Goal: Transaction & Acquisition: Purchase product/service

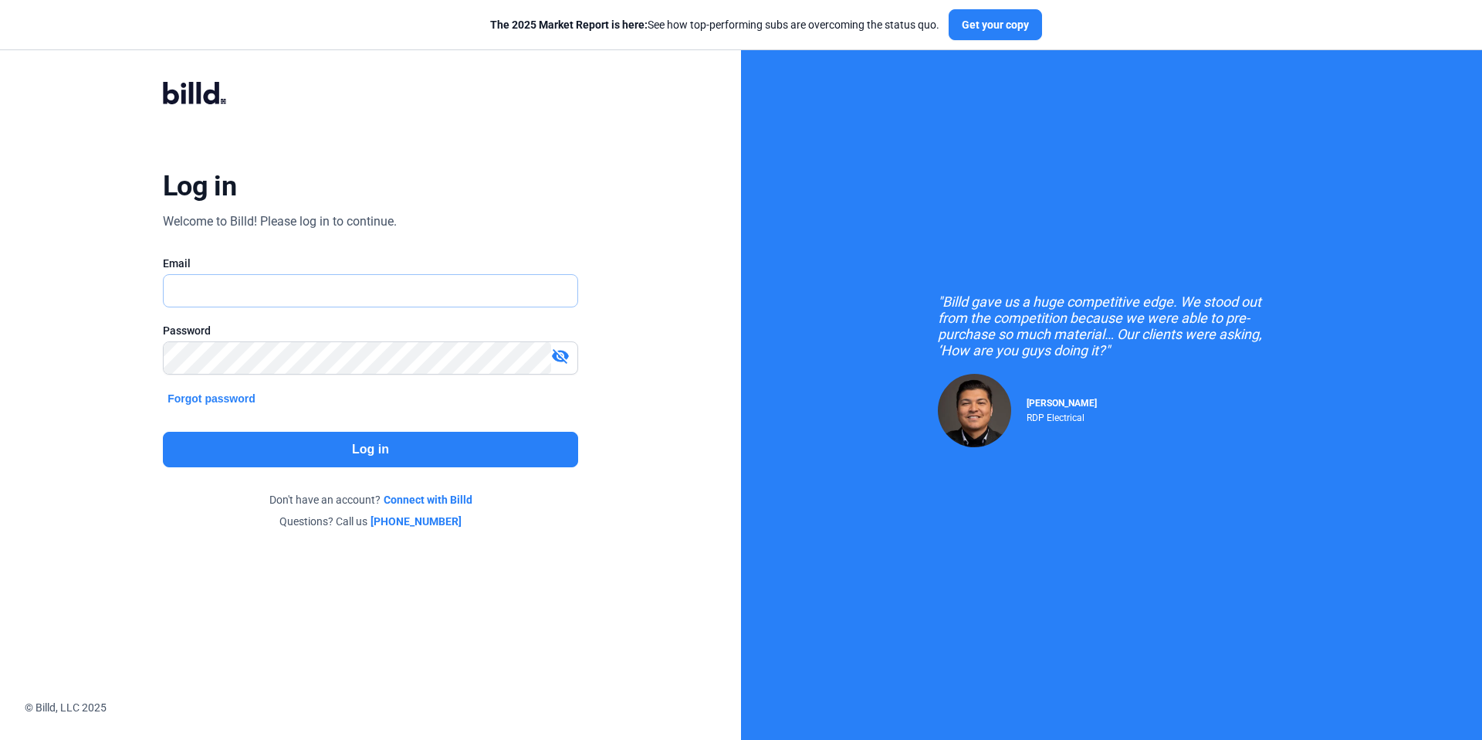
type input "[EMAIL_ADDRESS][DOMAIN_NAME]"
click at [402, 447] on button "Log in" at bounding box center [370, 450] width 415 height 36
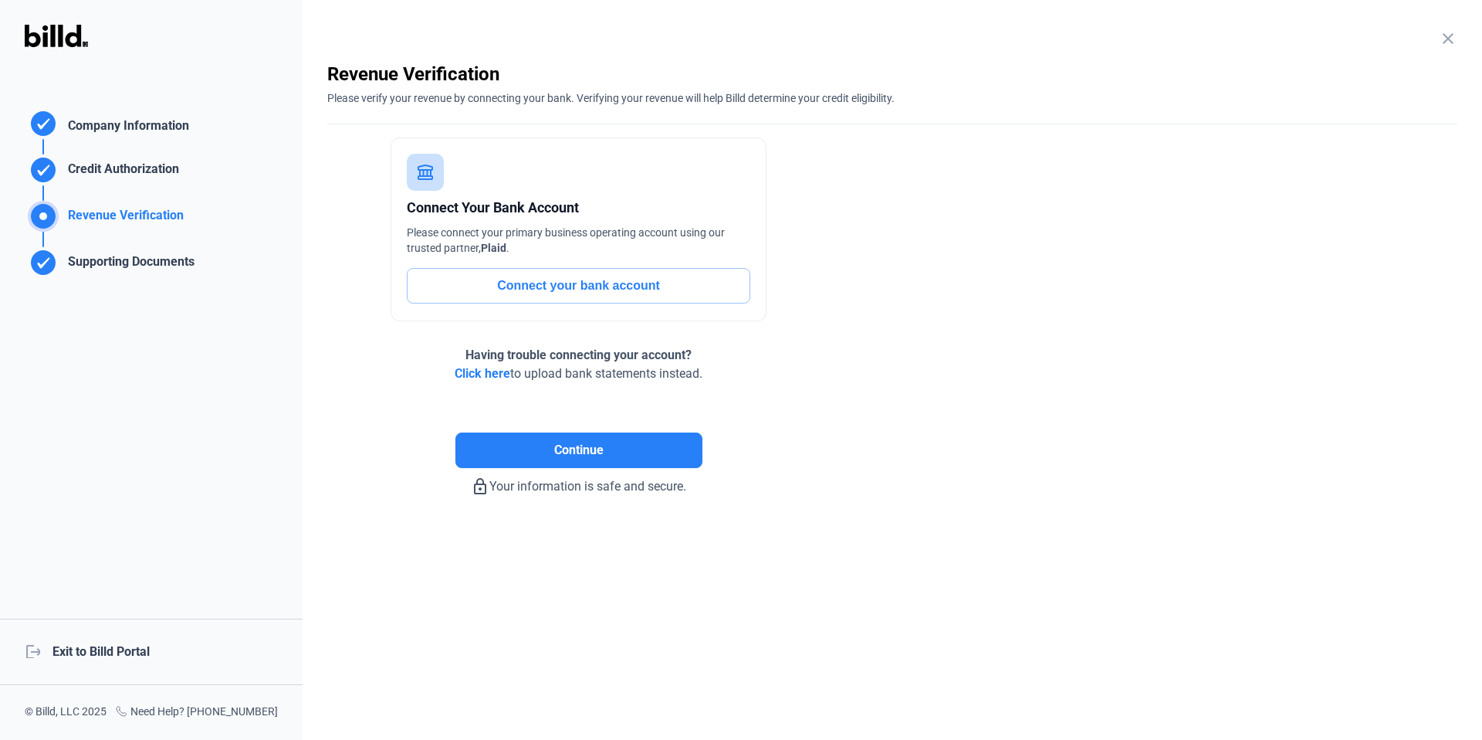
click at [107, 655] on div "logout Exit to Billd Portal" at bounding box center [151, 651] width 303 height 66
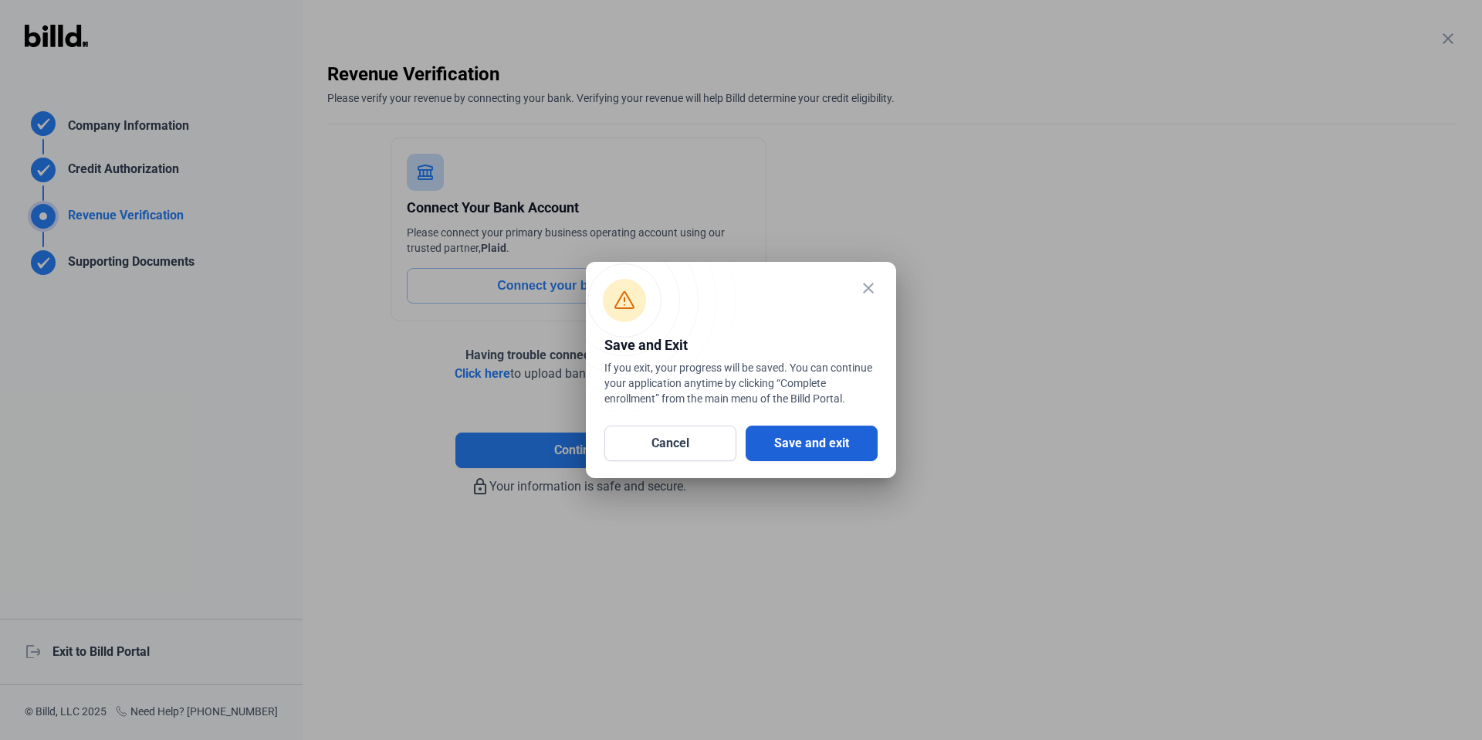
click at [806, 432] on button "Save and exit" at bounding box center [812, 443] width 132 height 36
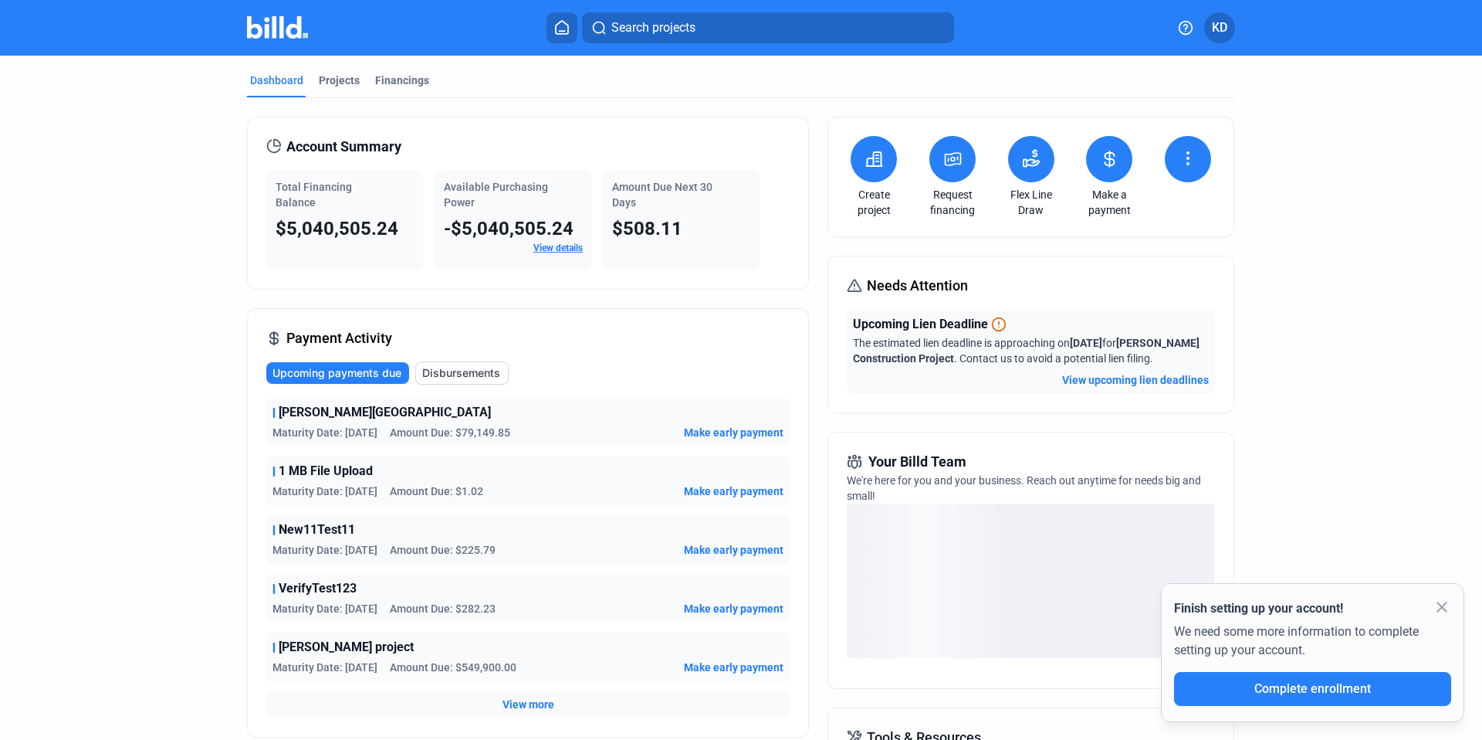
scroll to position [3, 0]
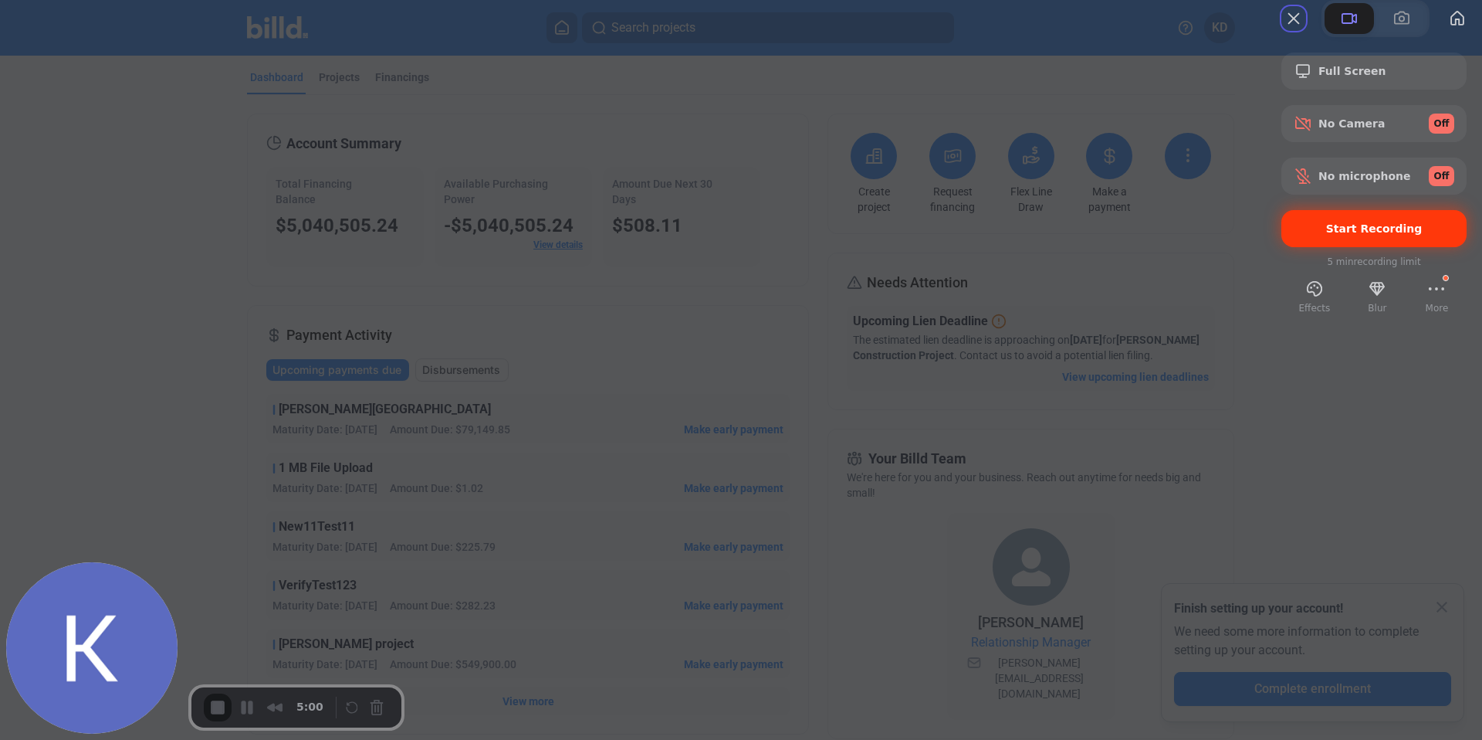
click at [1359, 235] on span "Start Recording" at bounding box center [1374, 228] width 96 height 12
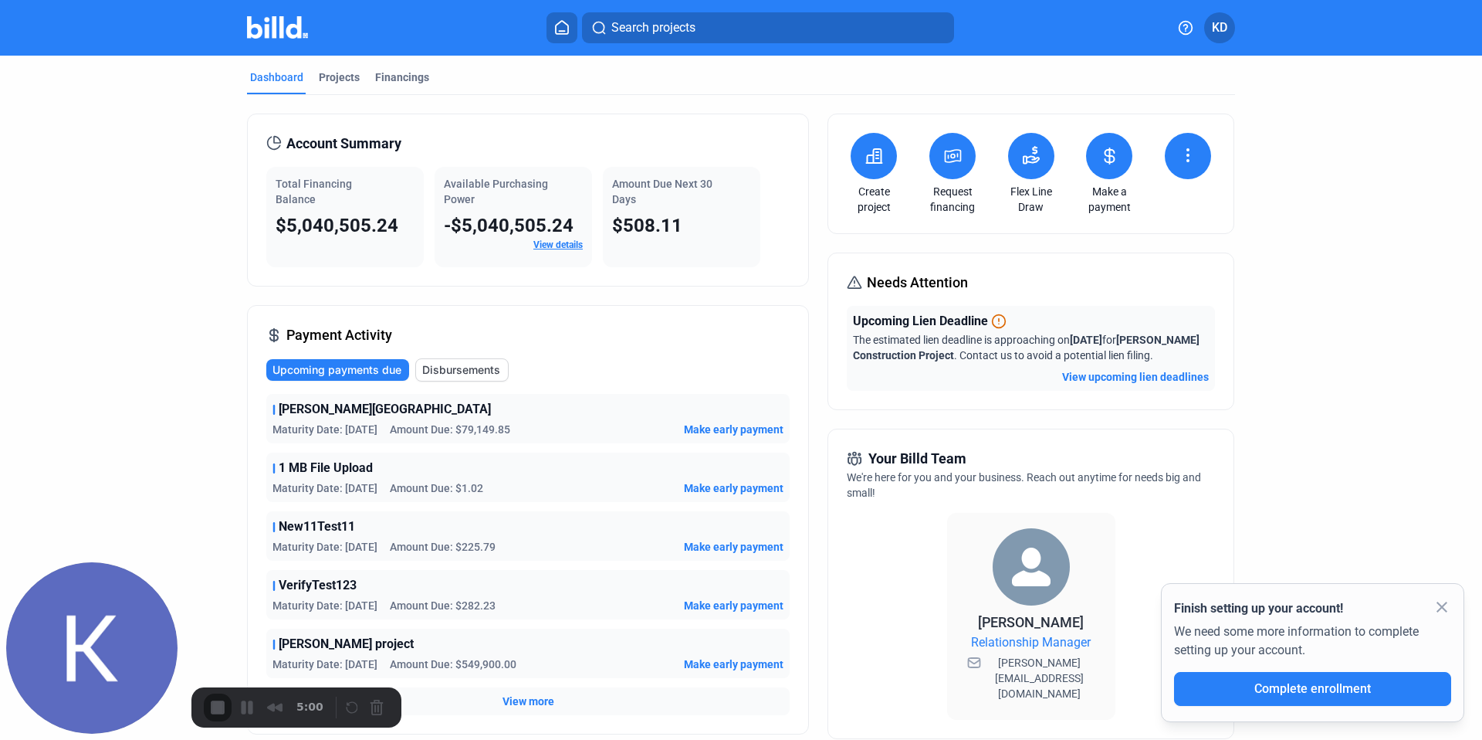
click at [751, 426] on span "Make early payment" at bounding box center [734, 428] width 100 height 15
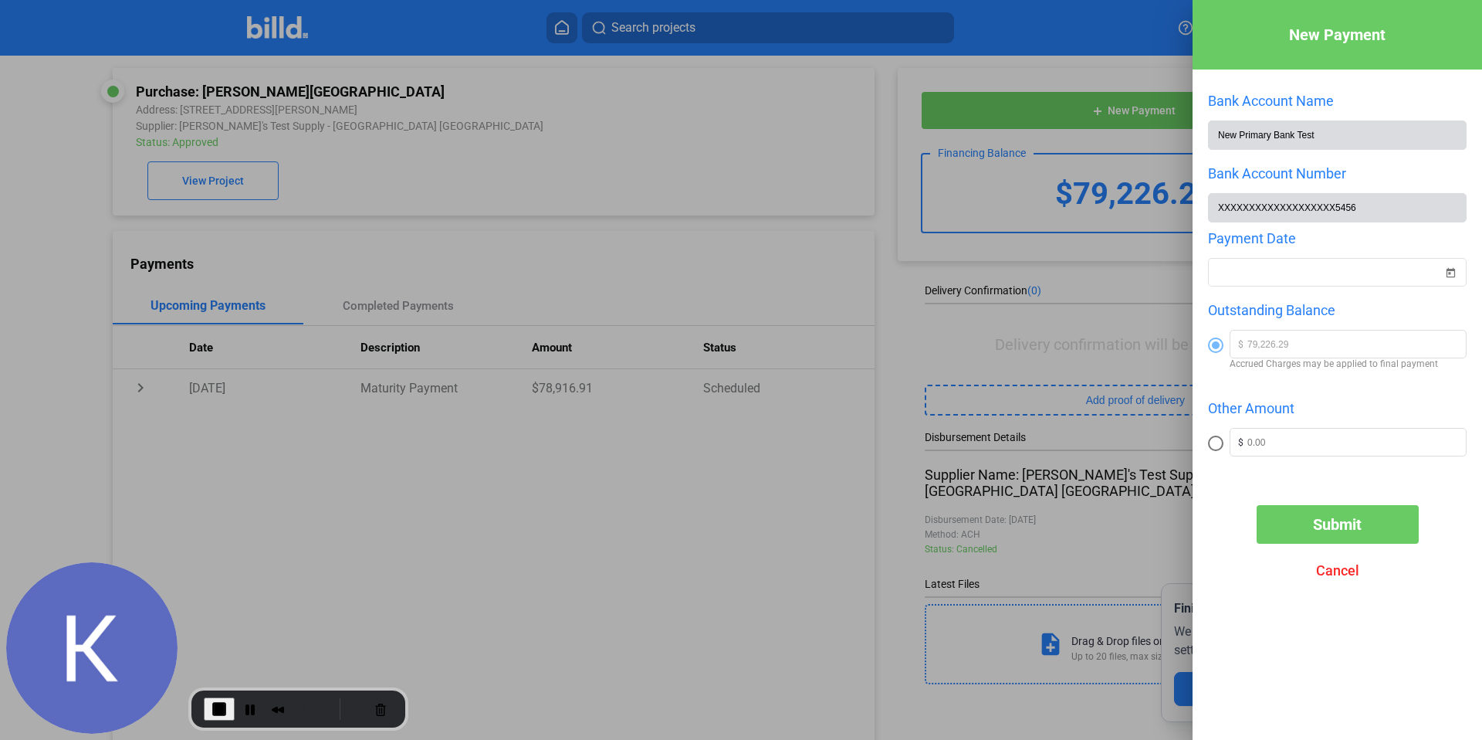
click at [1349, 569] on span "Cancel" at bounding box center [1337, 570] width 43 height 16
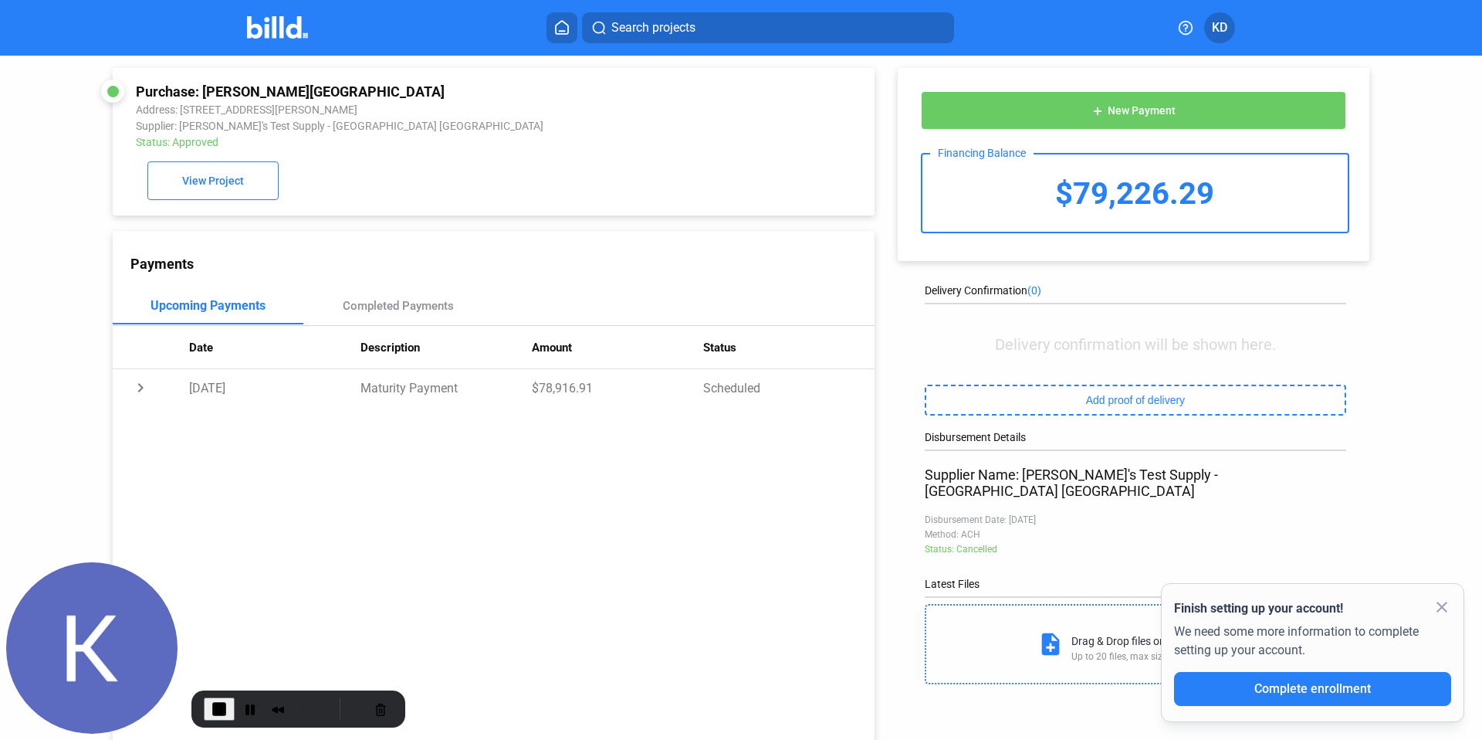
click at [565, 30] on icon at bounding box center [561, 27] width 15 height 15
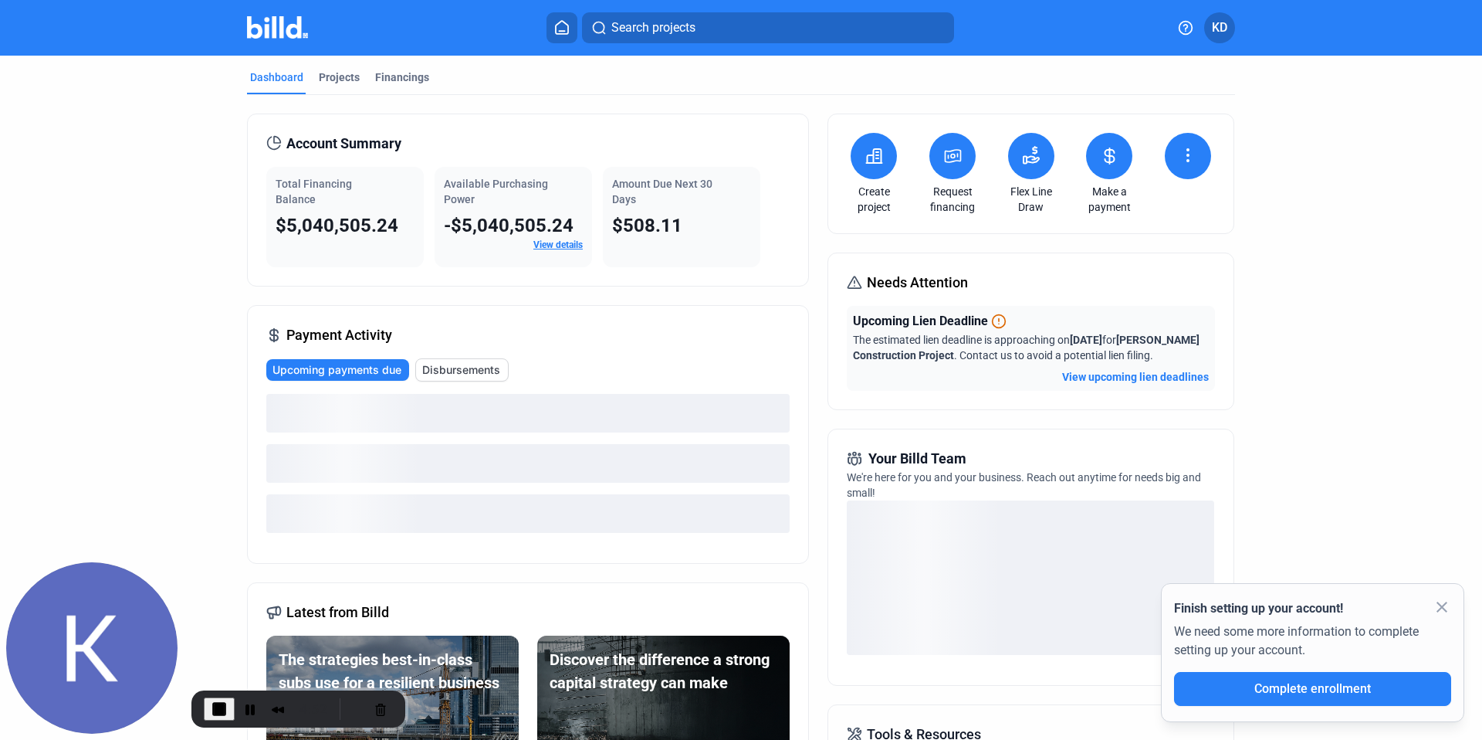
click at [477, 362] on span "Disbursements" at bounding box center [461, 369] width 78 height 15
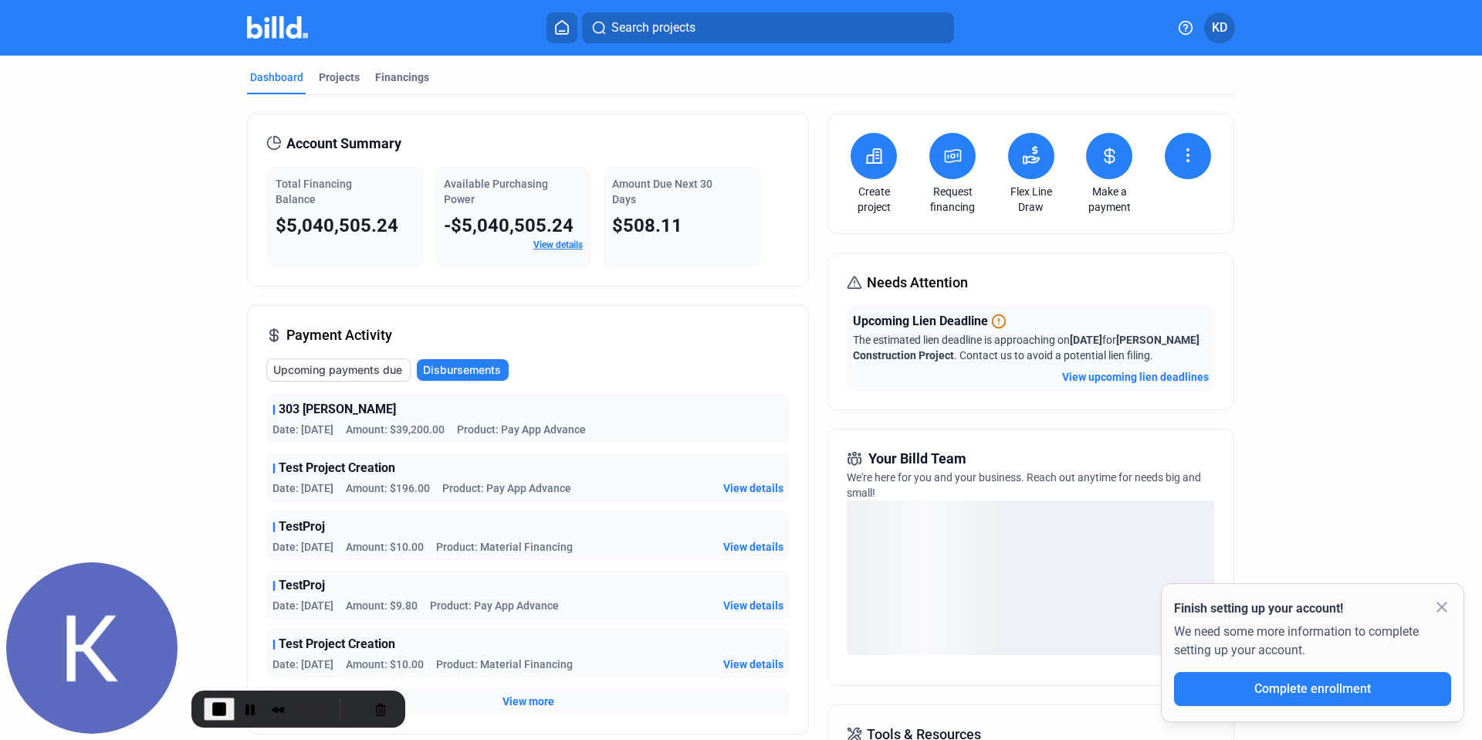
click at [763, 489] on span "View details" at bounding box center [753, 487] width 60 height 15
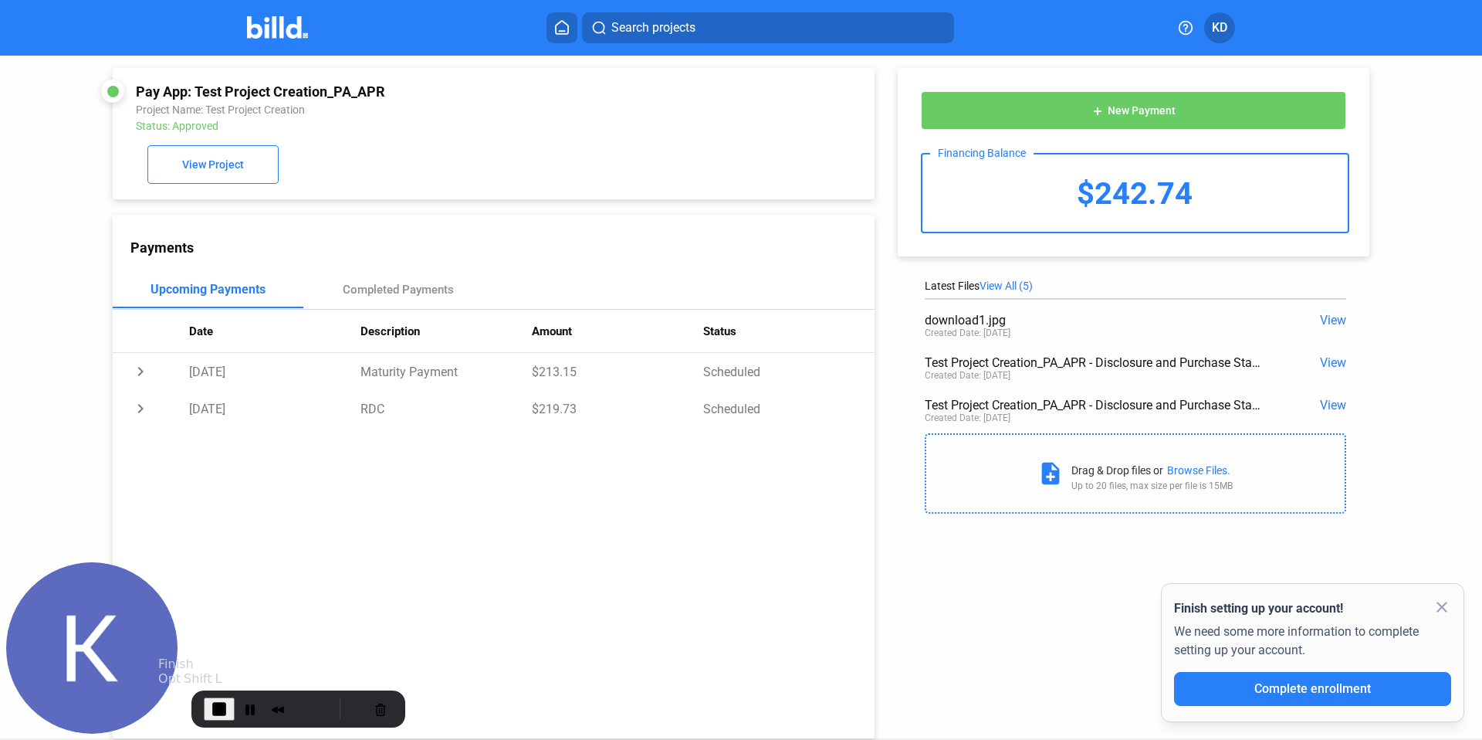
click at [211, 713] on span "End Recording" at bounding box center [219, 708] width 19 height 19
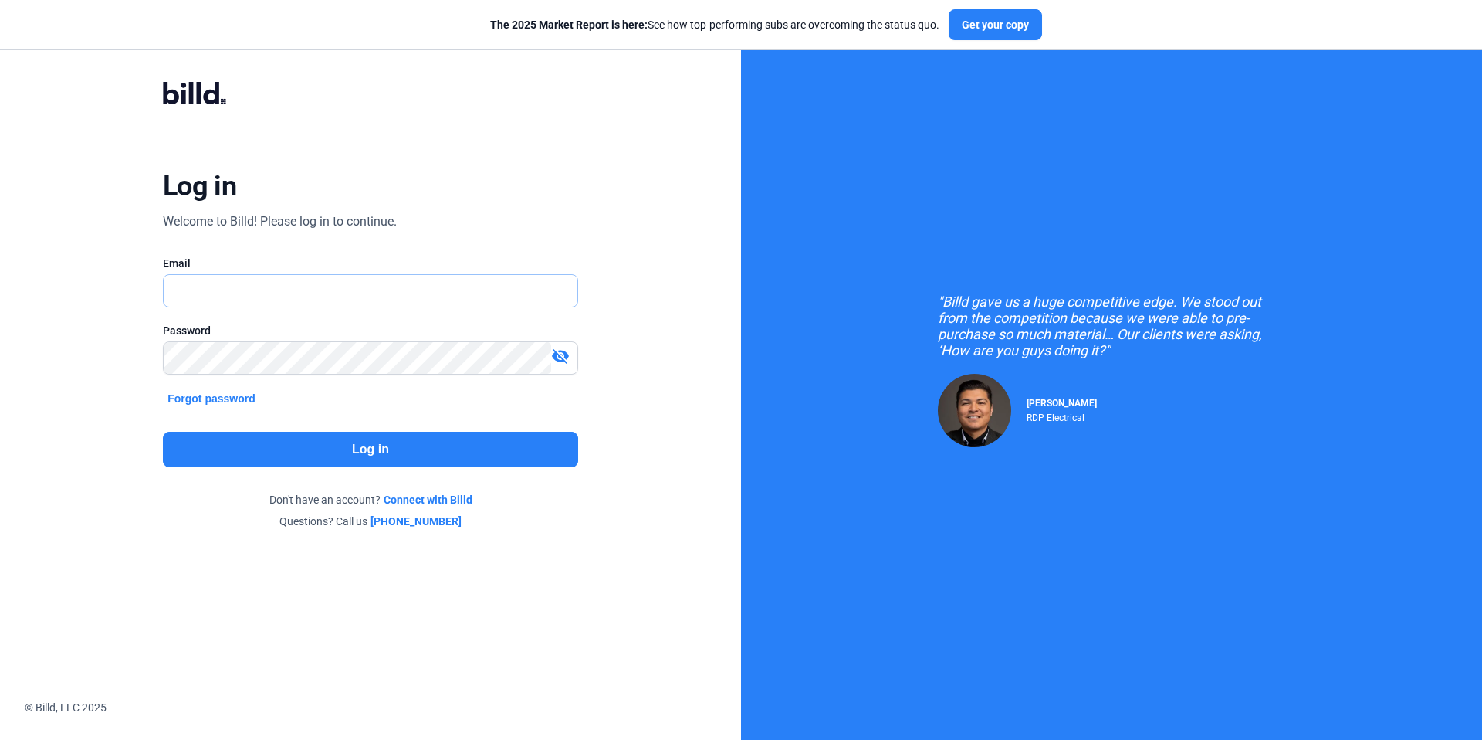
type input "[EMAIL_ADDRESS][DOMAIN_NAME]"
click at [360, 459] on button "Log in" at bounding box center [370, 450] width 415 height 36
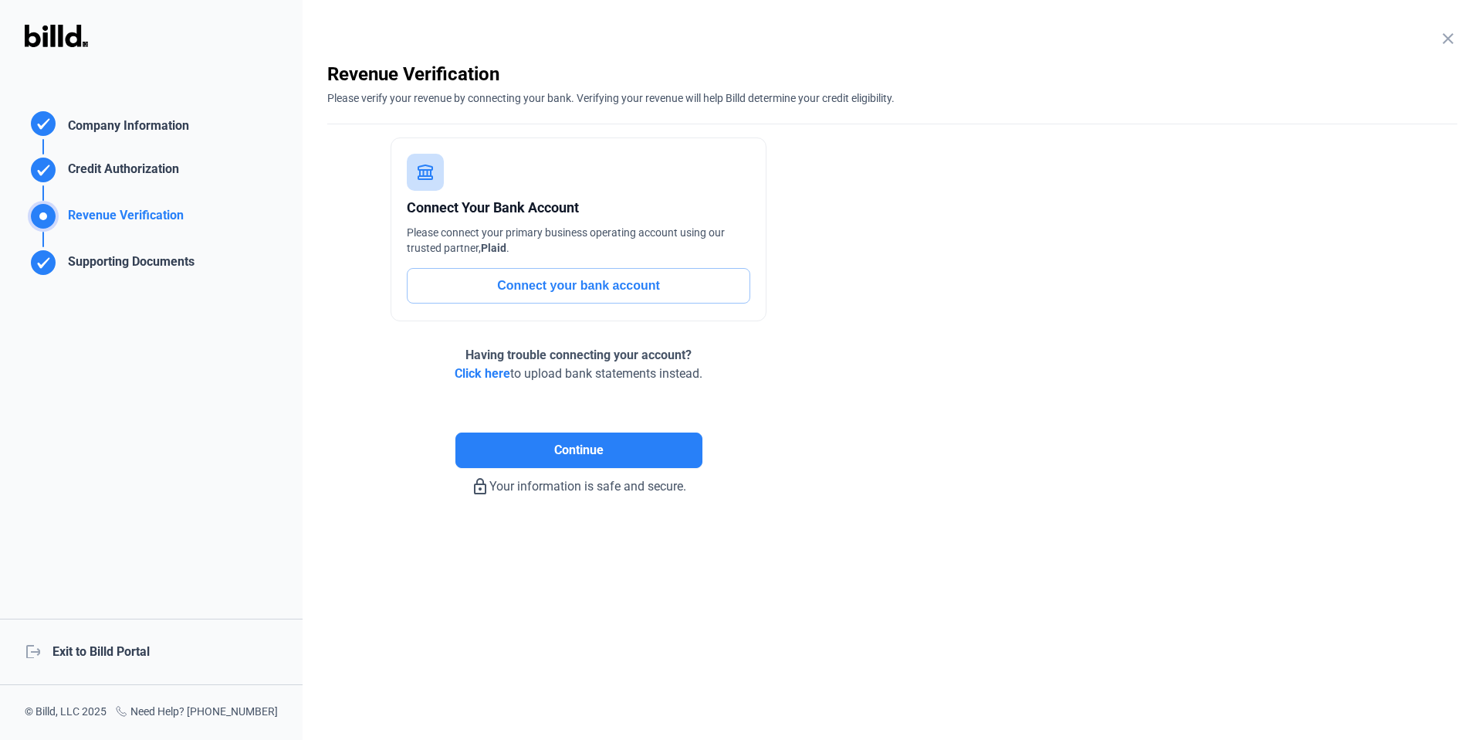
click at [138, 643] on div "logout Exit to Billd Portal" at bounding box center [151, 651] width 303 height 66
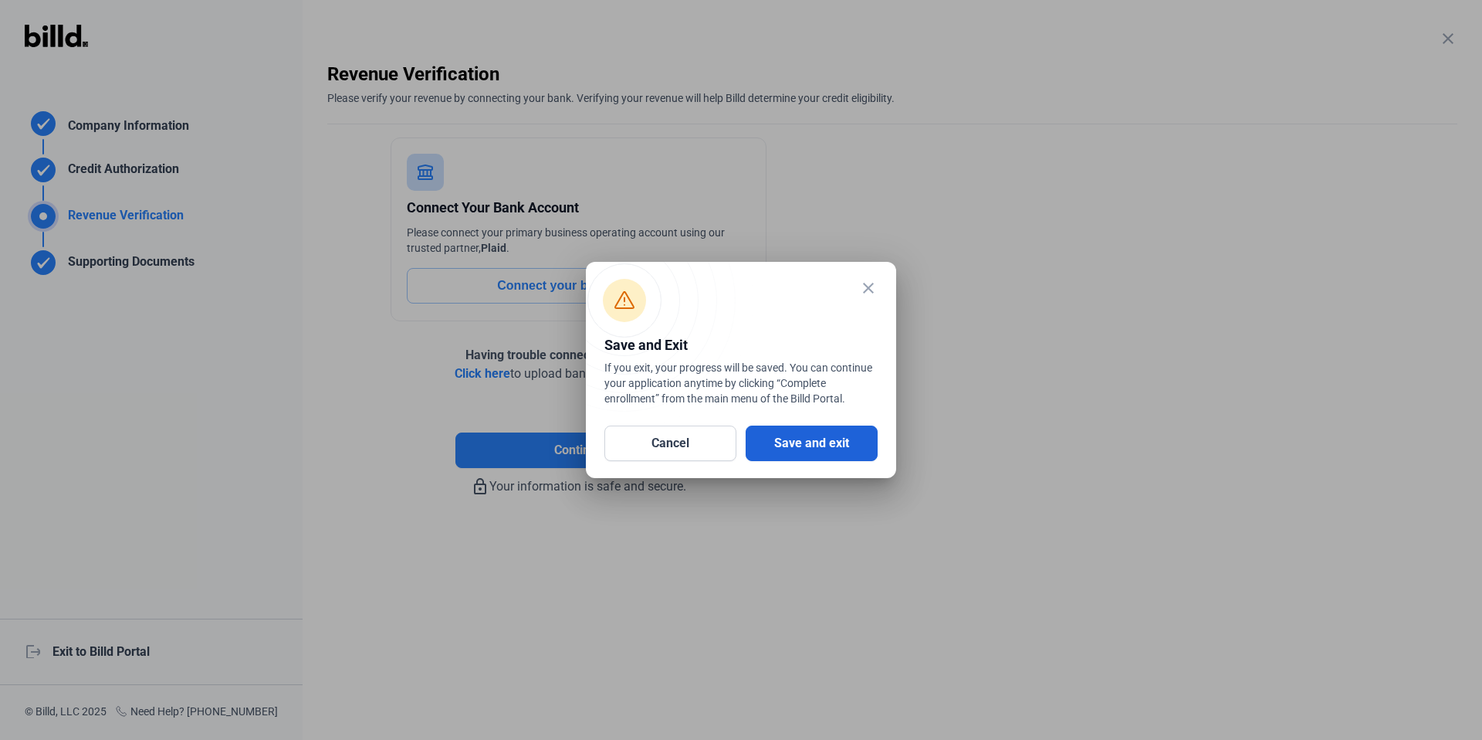
click at [807, 443] on button "Save and exit" at bounding box center [812, 443] width 132 height 36
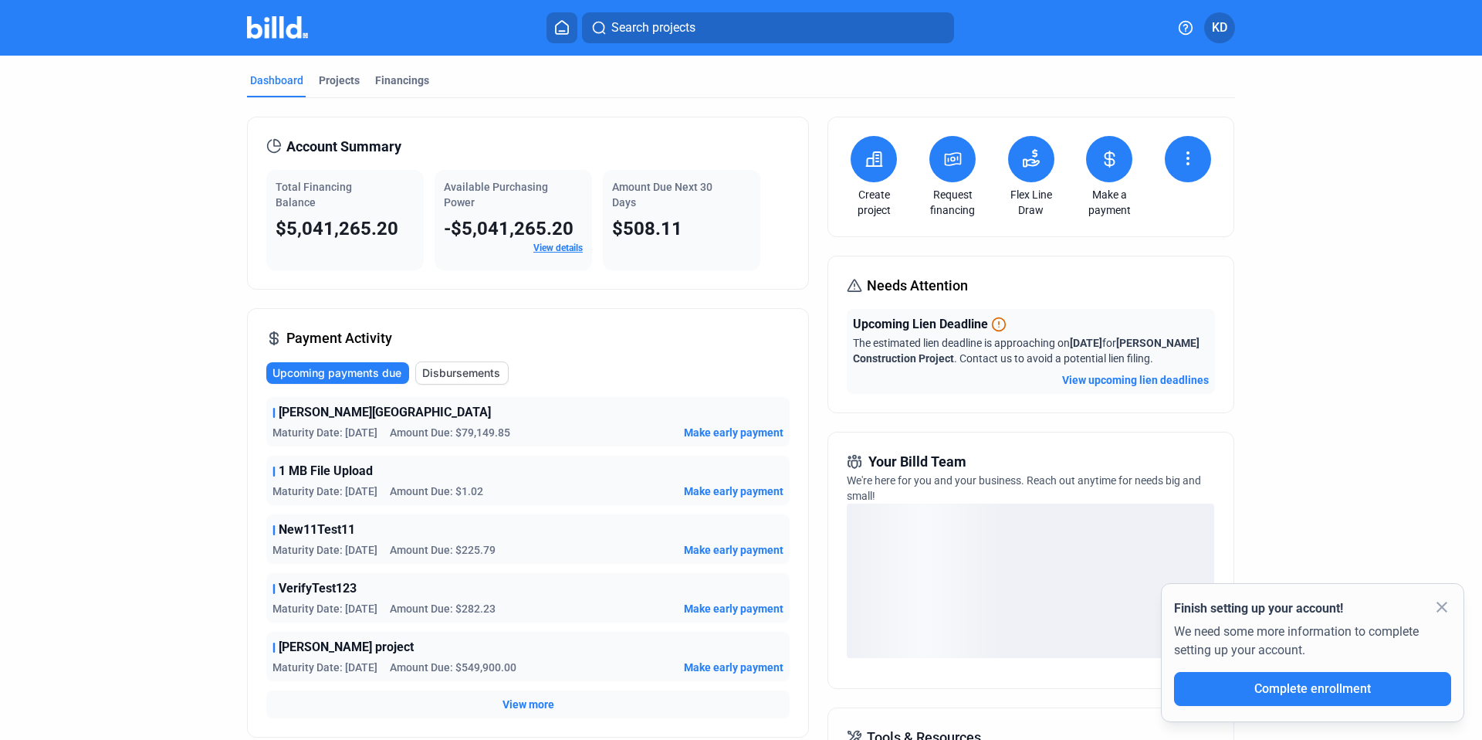
click at [1105, 161] on icon at bounding box center [1109, 158] width 9 height 15
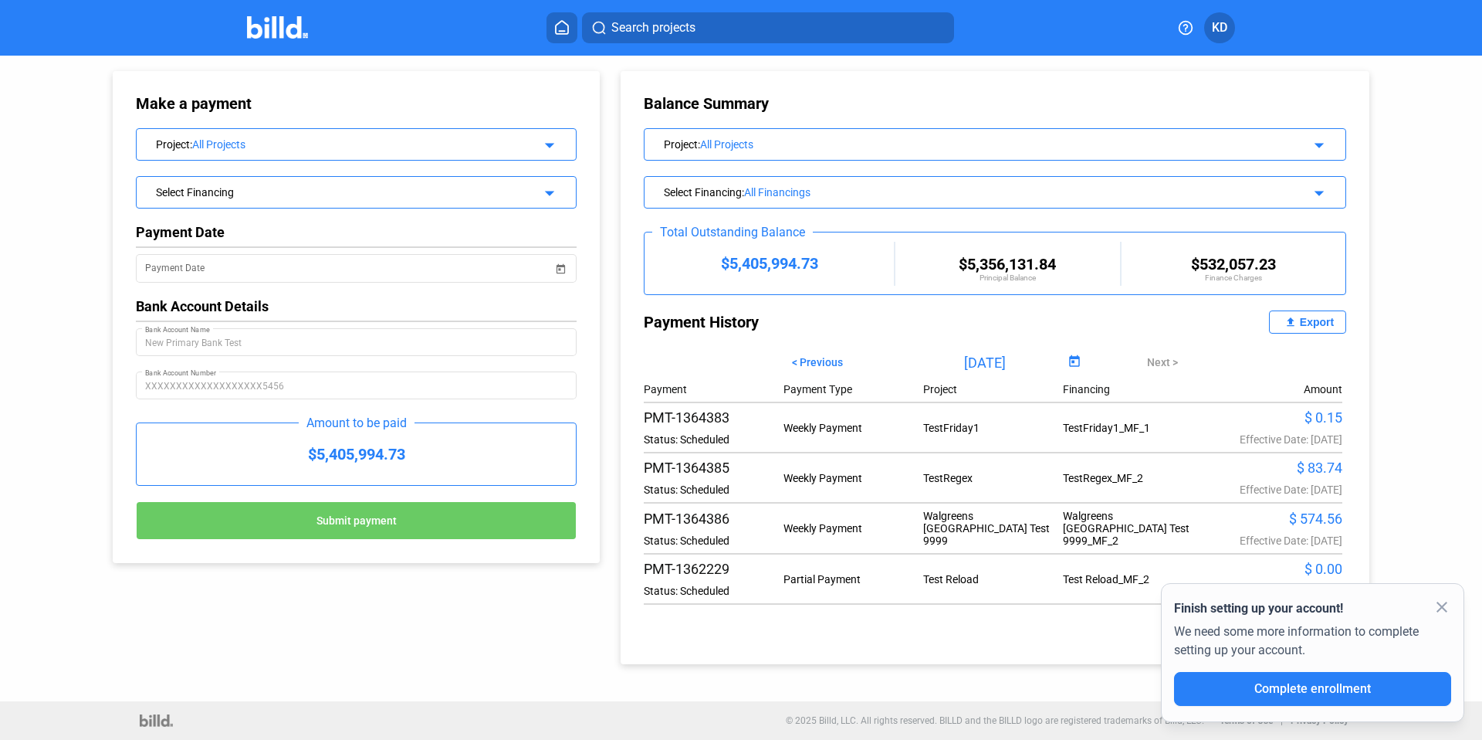
click at [248, 191] on div "Select Financing" at bounding box center [336, 190] width 361 height 15
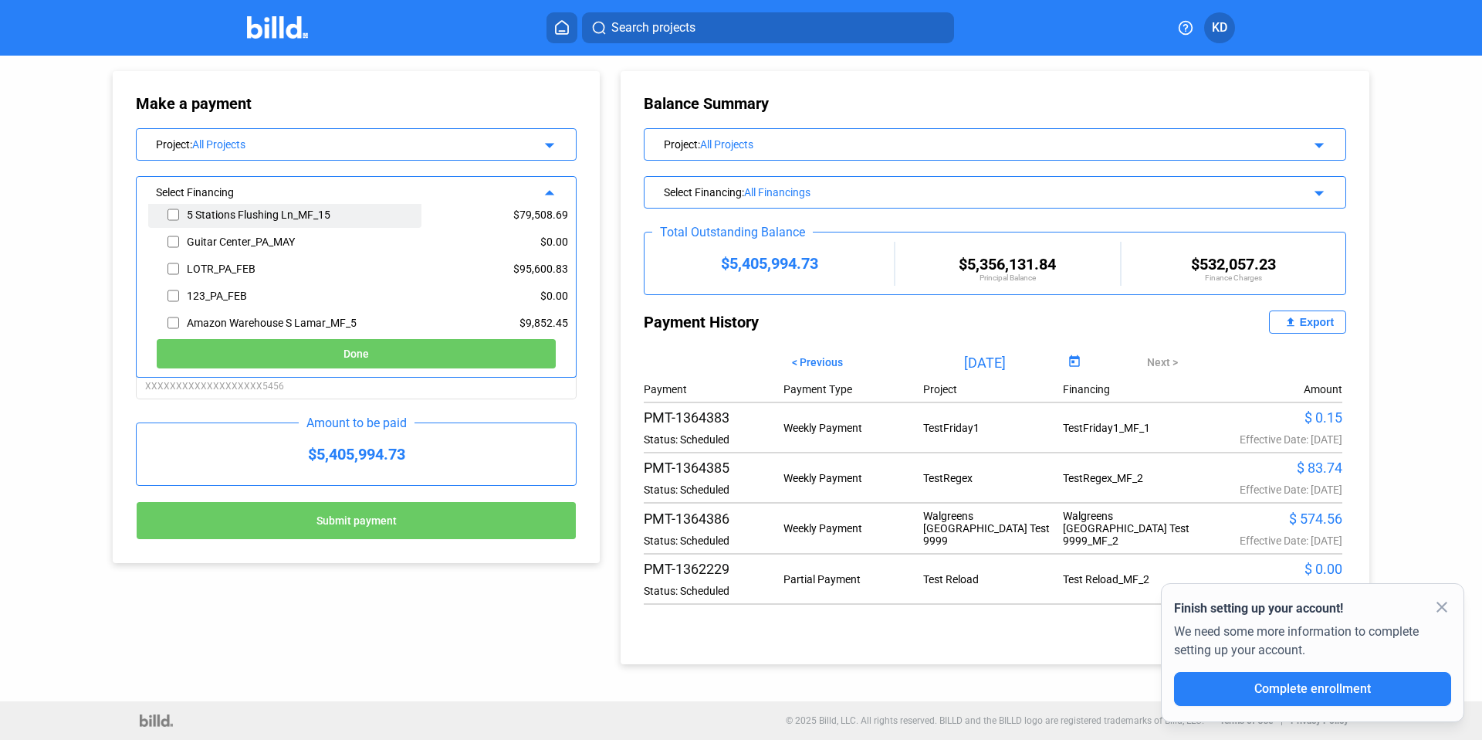
scroll to position [436, 0]
click at [178, 240] on input "checkbox" at bounding box center [174, 239] width 12 height 23
checkbox input "true"
click at [334, 346] on button "Done" at bounding box center [356, 353] width 401 height 31
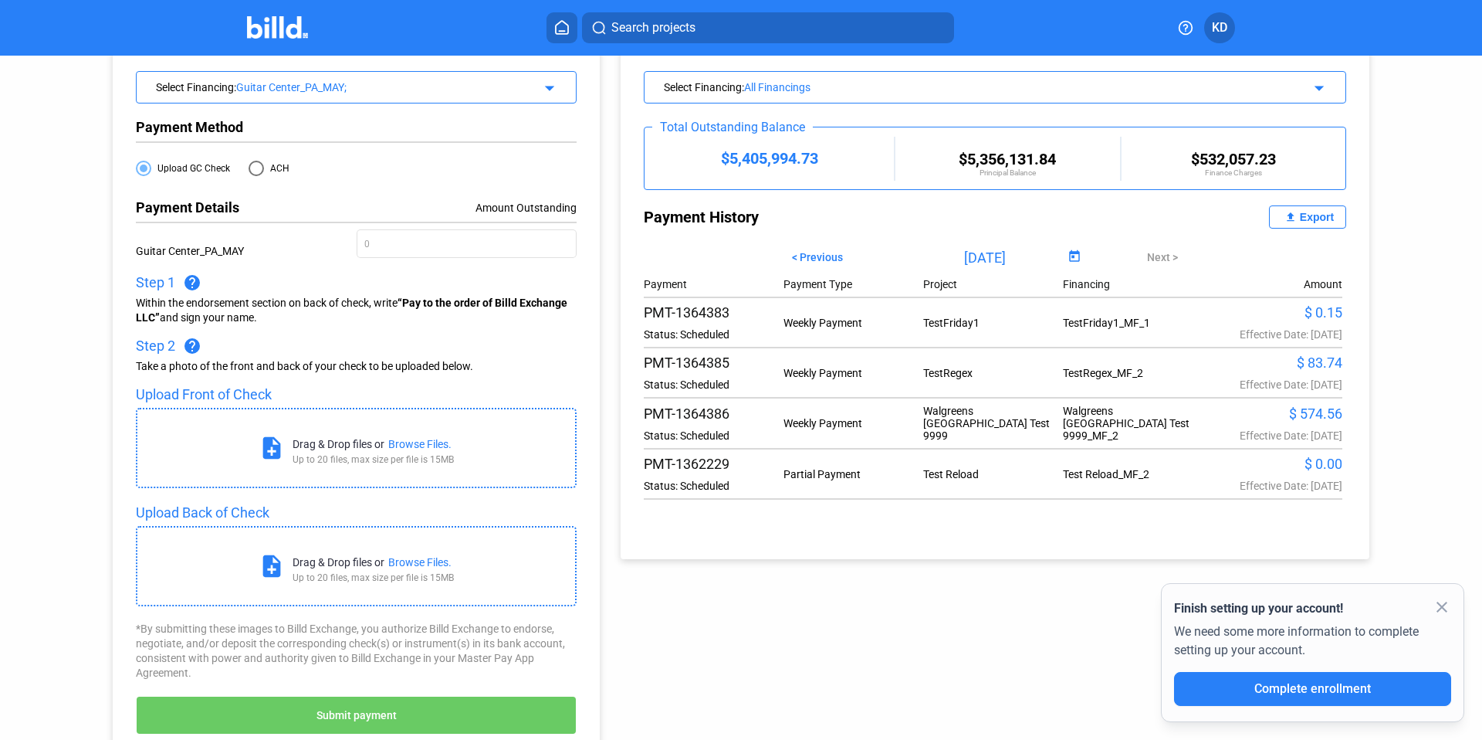
scroll to position [161, 0]
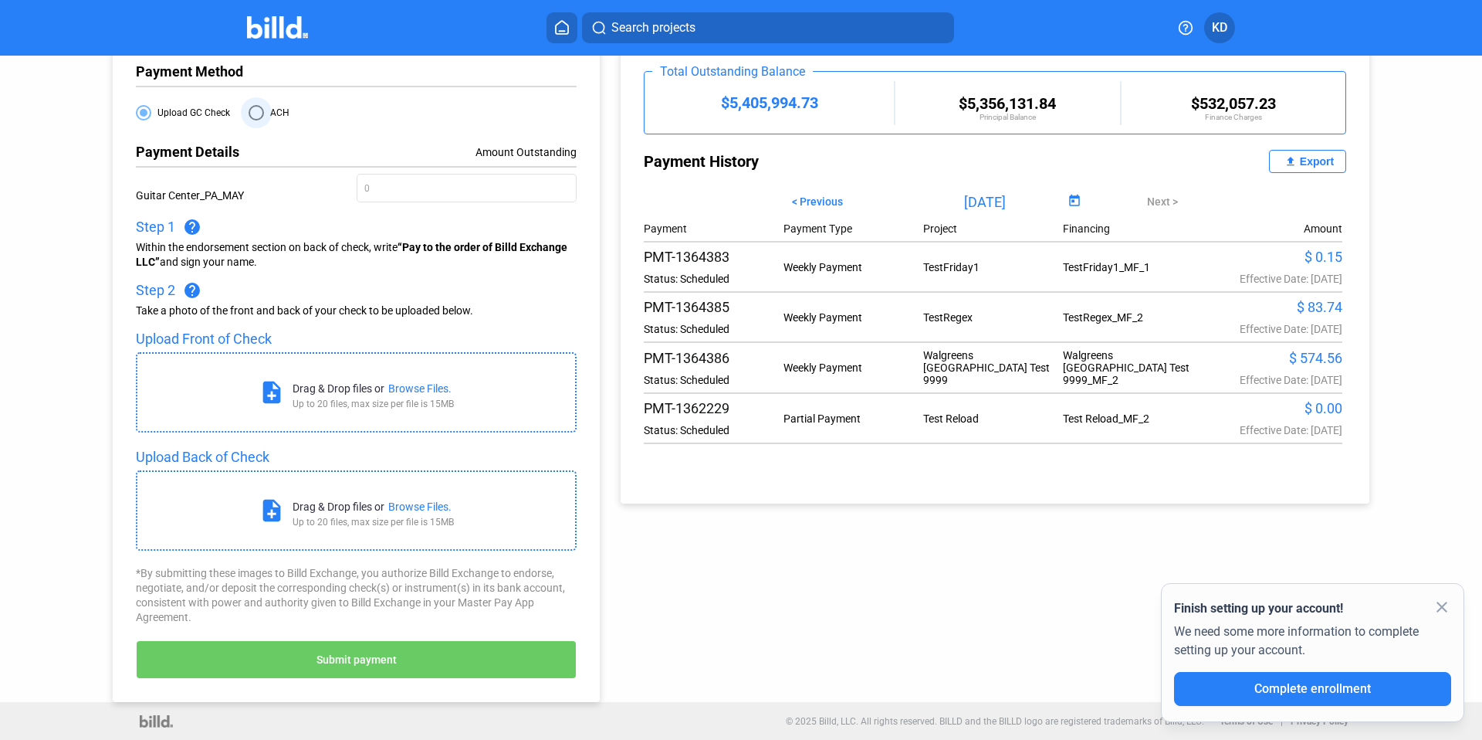
click at [250, 113] on span at bounding box center [256, 112] width 15 height 15
click at [250, 113] on input "ACH" at bounding box center [256, 112] width 15 height 15
radio input "true"
